Goal: Connect with others: Connect with others

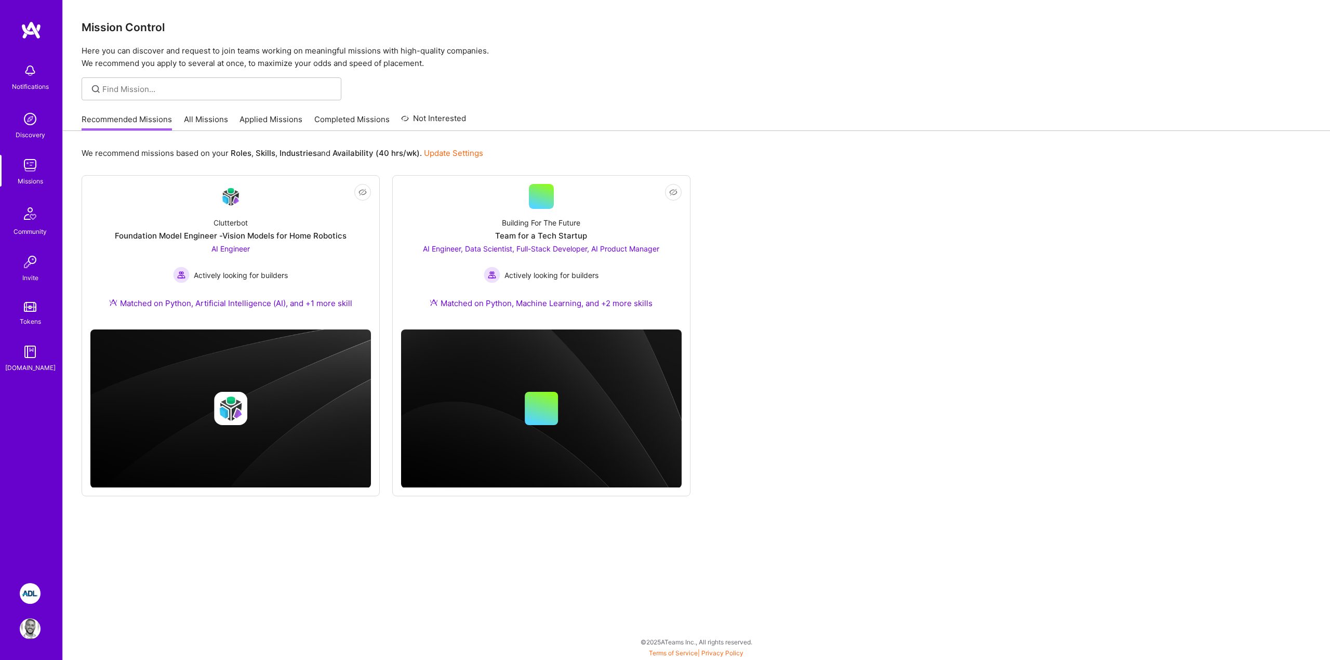
click at [441, 68] on p "Here you can discover and request to join teams working on meaningful missions …" at bounding box center [697, 57] width 1230 height 25
click at [550, 217] on div "Building For The Future Team for a Tech Startup AI Engineer, Data Scientist, Fu…" at bounding box center [541, 265] width 281 height 112
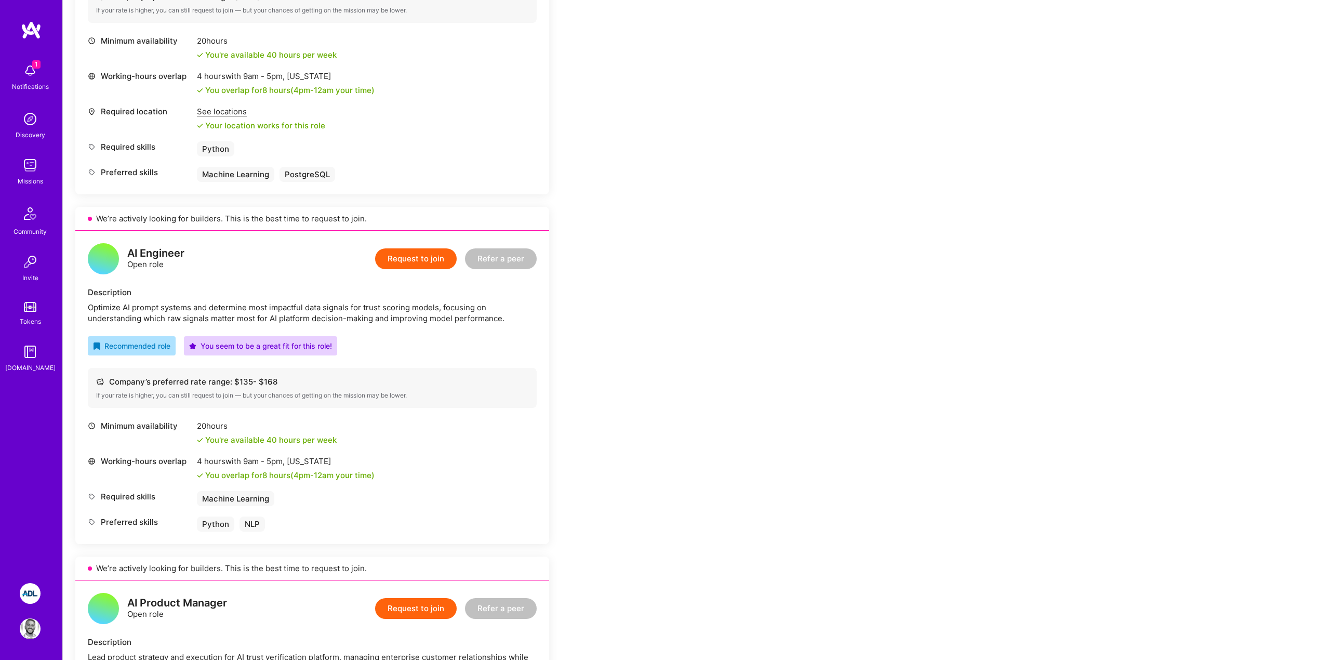
scroll to position [412, 0]
